Goal: Information Seeking & Learning: Check status

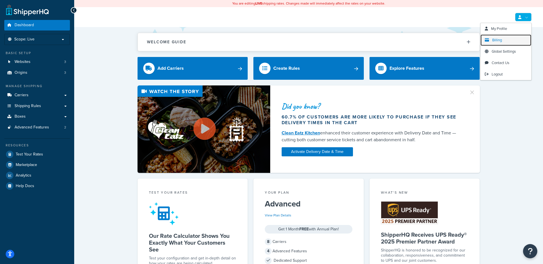
click at [516, 39] on link "Billing" at bounding box center [505, 40] width 51 height 11
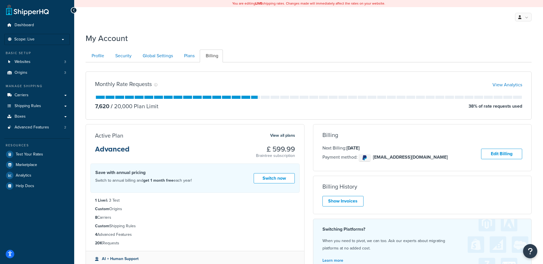
click at [307, 138] on div "Active Plan View all plans Advanced £ 599.99 Braintree subscription Switch To A…" at bounding box center [194, 204] width 227 height 161
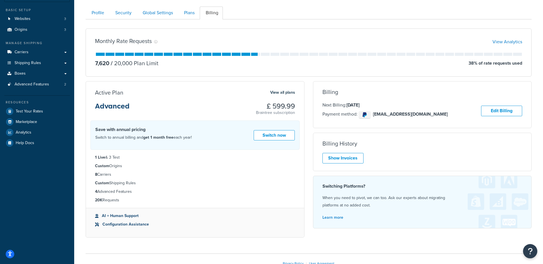
scroll to position [39, 0]
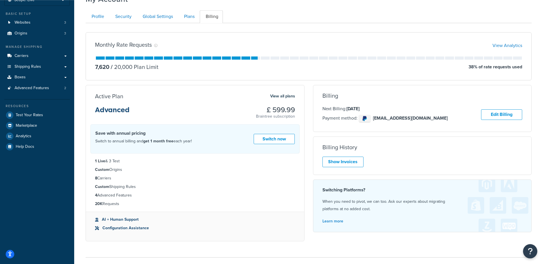
click at [307, 130] on div "Active Plan View all plans Advanced £ 599.99 Braintree subscription Switch To A…" at bounding box center [194, 165] width 227 height 161
click at [508, 45] on link "View Analytics" at bounding box center [507, 45] width 30 height 7
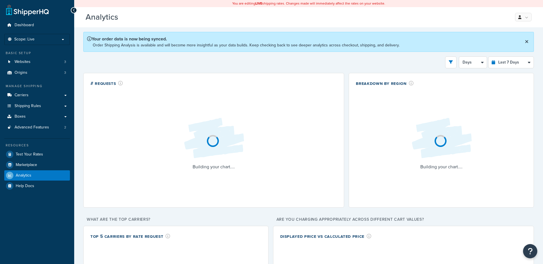
select select "last_7_days"
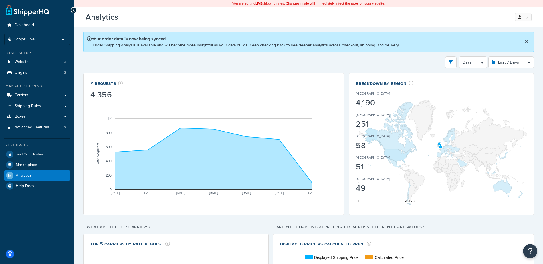
click at [346, 61] on div "Filters Website mxrider.co.uk Staging Websites urbanrider.co.uk Destination Uni…" at bounding box center [308, 62] width 450 height 12
click at [419, 59] on div "Filters Website mxrider.co.uk Staging Websites urbanrider.co.uk Destination Uni…" at bounding box center [308, 62] width 450 height 12
click at [37, 63] on link "Websites 3" at bounding box center [37, 62] width 66 height 11
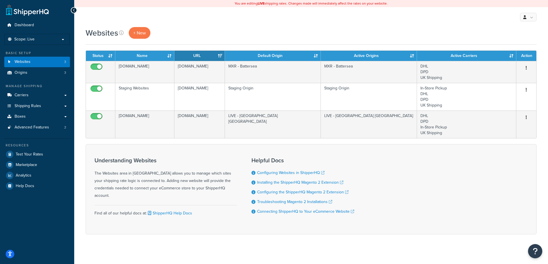
click at [79, 127] on div "Websites + New Contact Us Send Us A Message Contact Information Name * Email * …" at bounding box center [311, 141] width 474 height 228
click at [40, 172] on link "Analytics" at bounding box center [37, 176] width 66 height 10
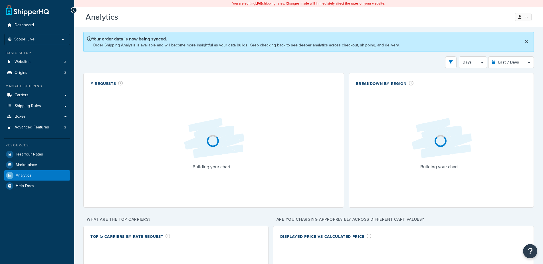
select select "last_7_days"
